Goal: Find specific page/section: Find specific page/section

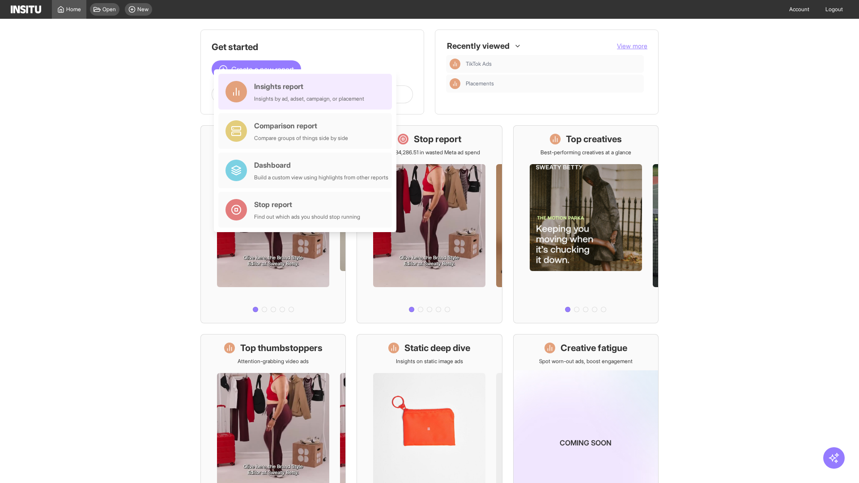
click at [307, 92] on div "Insights report Insights by ad, adset, campaign, or placement" at bounding box center [309, 91] width 110 height 21
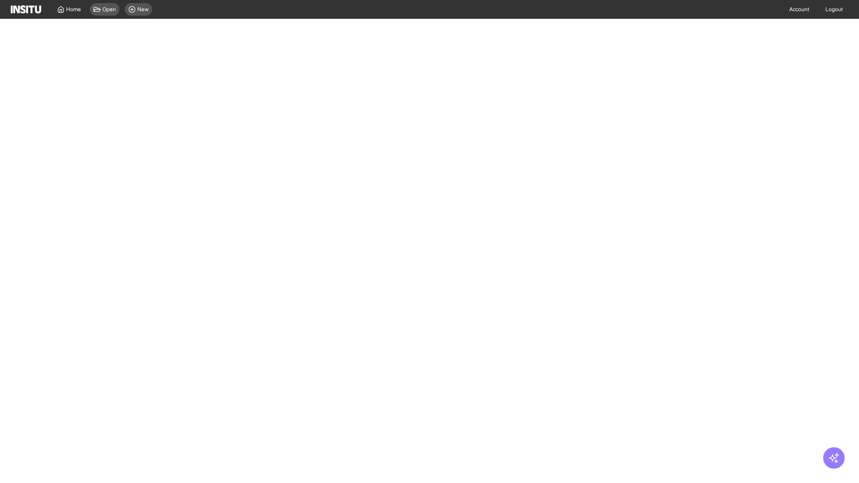
select select "**"
